Goal: Task Accomplishment & Management: Manage account settings

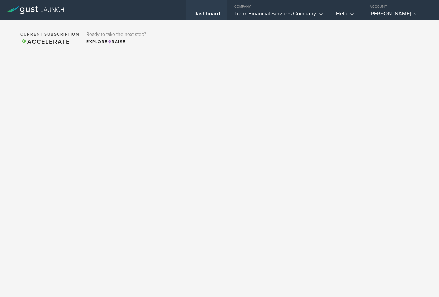
click at [210, 13] on div "Dashboard" at bounding box center [206, 15] width 27 height 10
click at [204, 10] on div "Dashboard" at bounding box center [206, 15] width 27 height 10
click at [299, 9] on div "Company" at bounding box center [277, 5] width 101 height 10
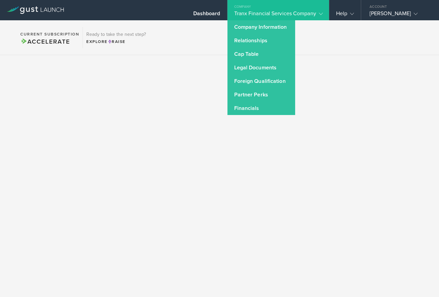
click at [323, 52] on section "Current Subscription Accelerate Ready to take the next step? Explore Raise" at bounding box center [219, 37] width 439 height 35
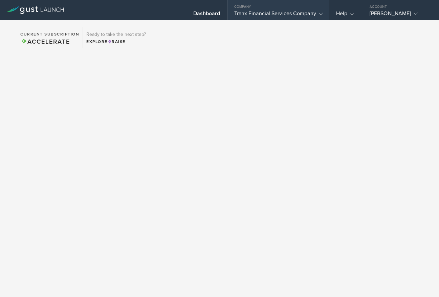
click at [282, 15] on div "Tranx Financial Services Company" at bounding box center [278, 15] width 88 height 10
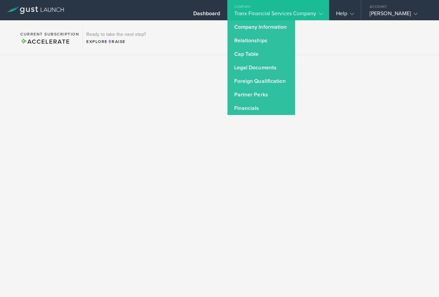
click at [348, 38] on section "Current Subscription Accelerate Ready to take the next step? Explore Raise" at bounding box center [219, 37] width 439 height 35
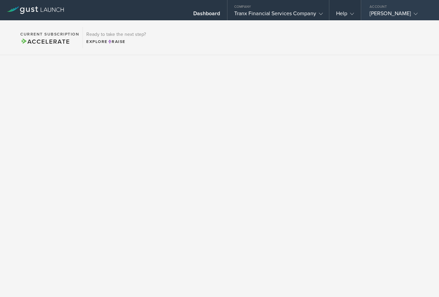
click at [406, 10] on div "Account" at bounding box center [400, 5] width 78 height 10
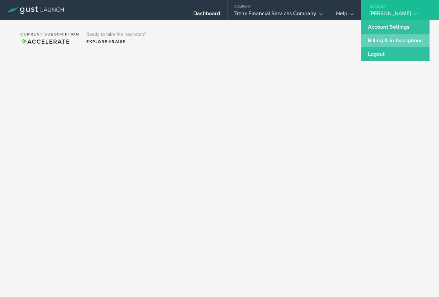
click at [394, 40] on link "Billing & Subscriptions" at bounding box center [395, 41] width 68 height 14
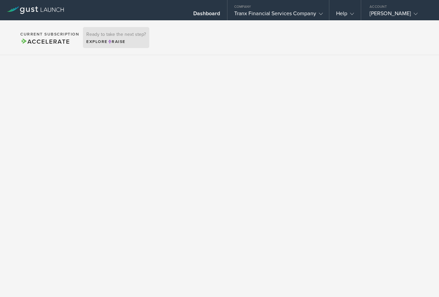
click at [107, 38] on div "Ready to take the next step? Explore Raise" at bounding box center [116, 37] width 66 height 21
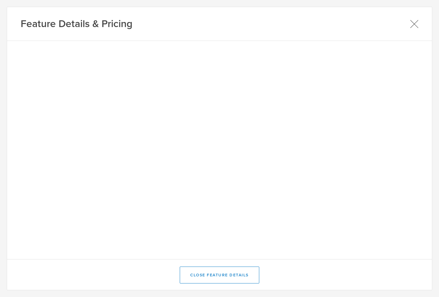
click at [414, 23] on icon at bounding box center [414, 24] width 8 height 8
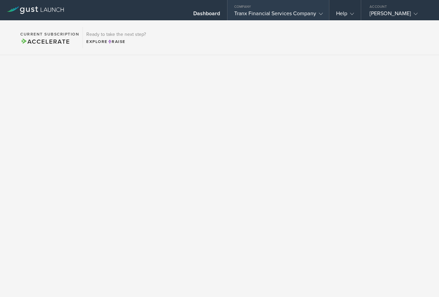
click at [291, 11] on div "Tranx Financial Services Company" at bounding box center [278, 15] width 88 height 10
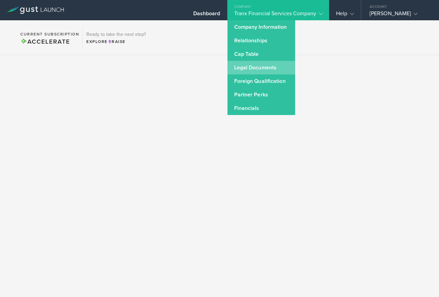
click at [247, 66] on link "Legal Documents" at bounding box center [261, 68] width 68 height 14
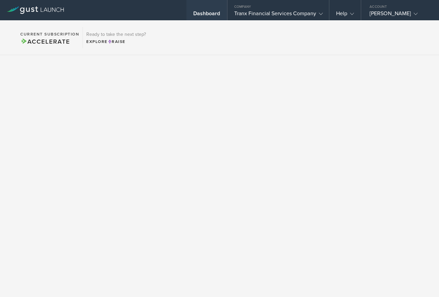
click at [211, 12] on div "Dashboard" at bounding box center [206, 15] width 27 height 10
click at [206, 12] on div "Dashboard" at bounding box center [206, 15] width 27 height 10
click at [209, 11] on div "Dashboard" at bounding box center [206, 15] width 27 height 10
click at [412, 11] on gust-icon at bounding box center [414, 13] width 7 height 7
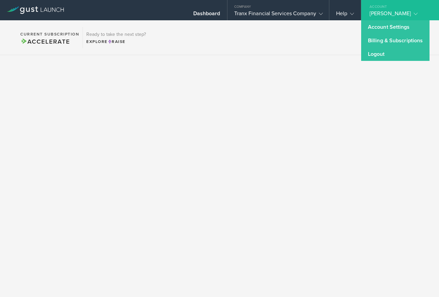
click at [383, 26] on link "Account Settings" at bounding box center [395, 27] width 68 height 14
